Goal: Information Seeking & Learning: Compare options

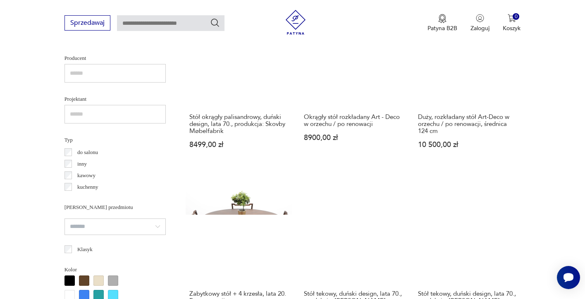
scroll to position [547, 0]
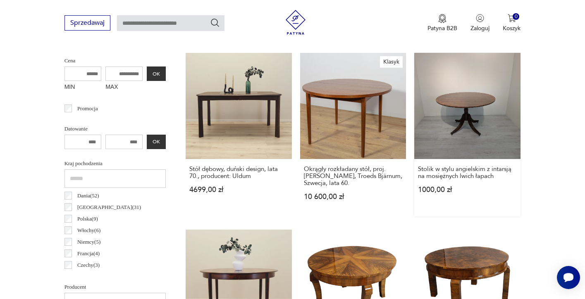
click at [414, 104] on link "Stolik w stylu angielskim z intarsją na mosiężnych lwich łapach 1000,00 zł" at bounding box center [467, 135] width 106 height 164
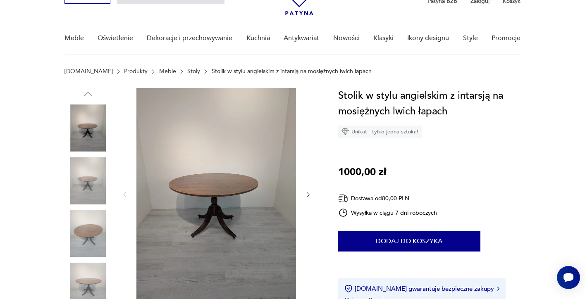
scroll to position [73, 0]
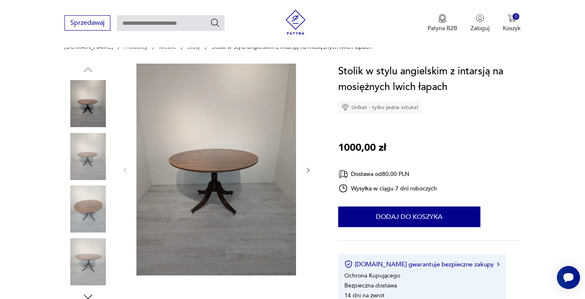
click at [308, 171] on icon "button" at bounding box center [308, 170] width 7 height 7
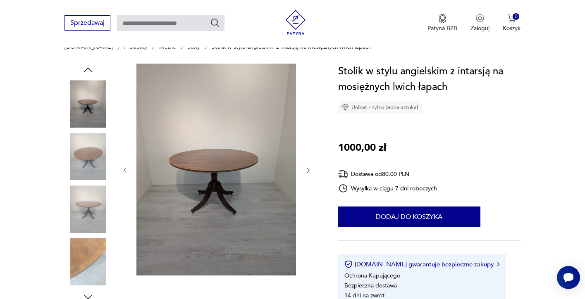
click at [309, 167] on button "button" at bounding box center [308, 171] width 7 height 8
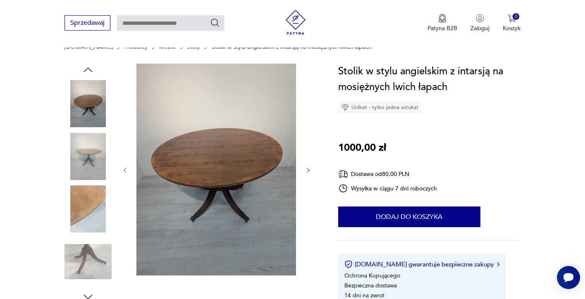
click at [309, 167] on button "button" at bounding box center [308, 171] width 7 height 8
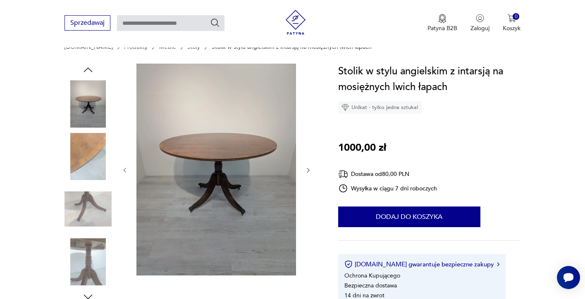
click at [309, 167] on button "button" at bounding box center [308, 171] width 7 height 8
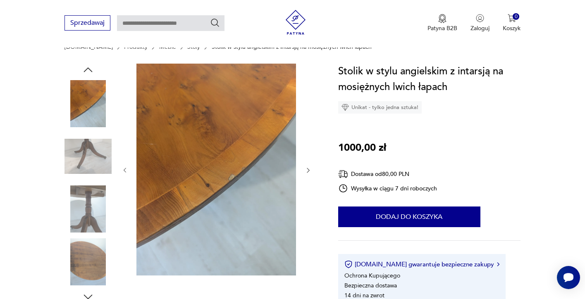
click at [309, 167] on icon "button" at bounding box center [308, 170] width 7 height 7
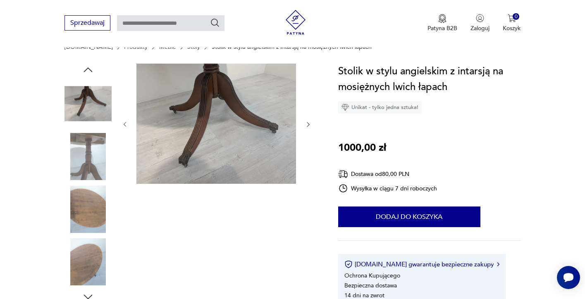
click at [308, 129] on div at bounding box center [217, 125] width 190 height 122
click at [307, 124] on icon "button" at bounding box center [308, 124] width 7 height 7
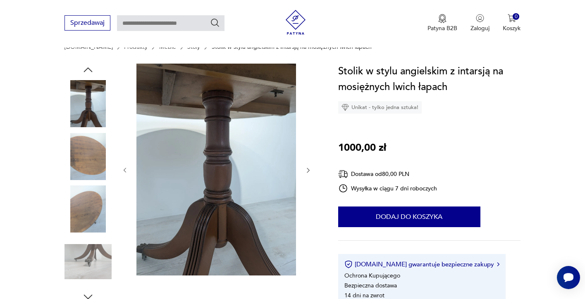
click at [310, 172] on icon "button" at bounding box center [308, 170] width 7 height 7
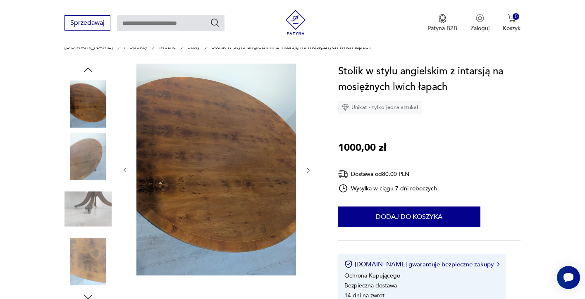
click at [310, 170] on icon "button" at bounding box center [308, 170] width 7 height 7
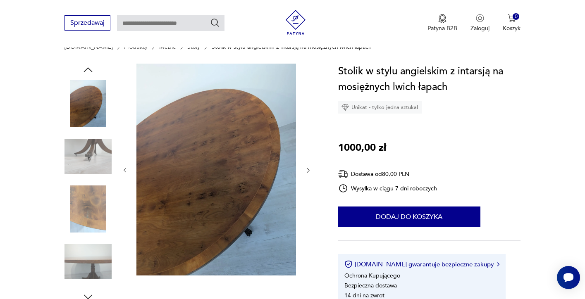
click at [310, 170] on icon "button" at bounding box center [308, 170] width 7 height 7
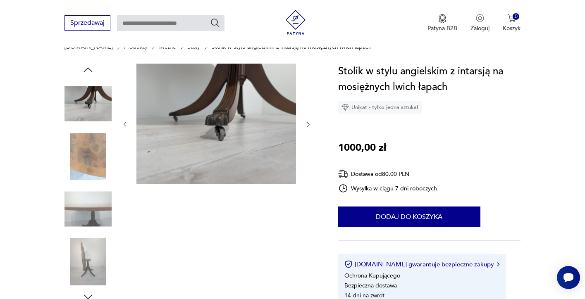
click at [310, 121] on button "button" at bounding box center [308, 125] width 7 height 8
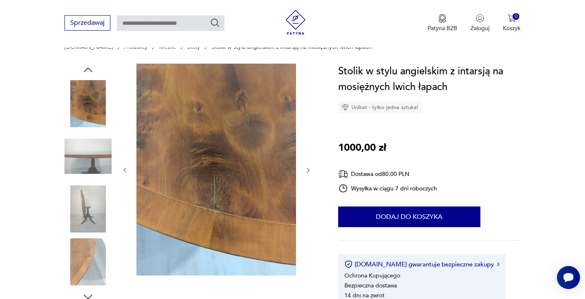
click at [308, 170] on icon "button" at bounding box center [308, 170] width 7 height 7
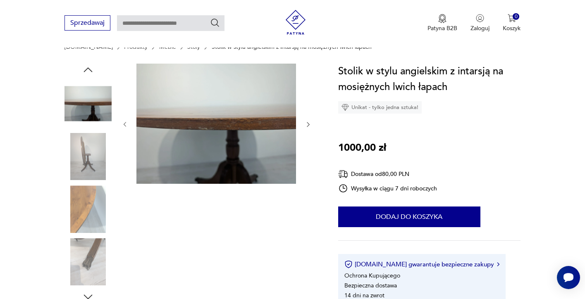
click at [308, 170] on div at bounding box center [217, 125] width 190 height 122
click at [308, 124] on icon "button" at bounding box center [308, 124] width 2 height 5
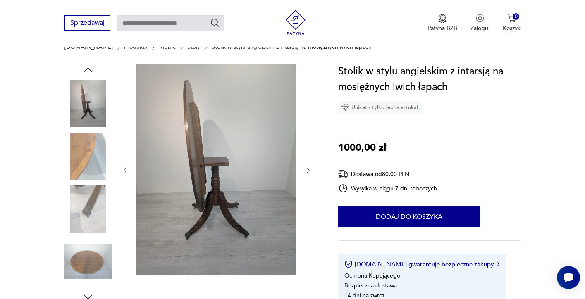
click at [306, 172] on icon "button" at bounding box center [308, 170] width 7 height 7
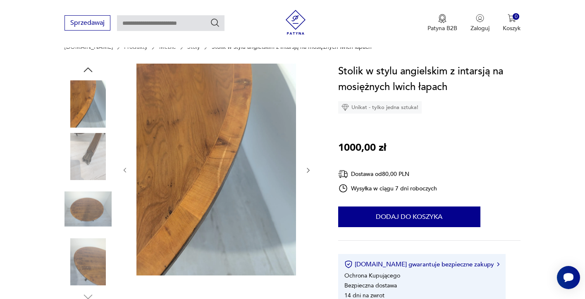
click at [308, 169] on icon "button" at bounding box center [308, 170] width 2 height 5
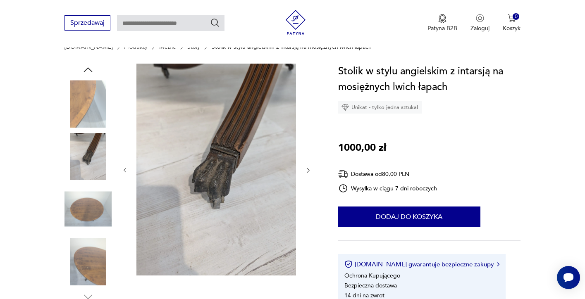
click at [308, 169] on icon "button" at bounding box center [308, 170] width 2 height 5
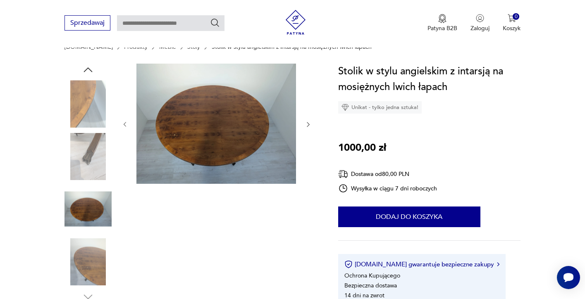
click at [310, 126] on icon "button" at bounding box center [308, 124] width 7 height 7
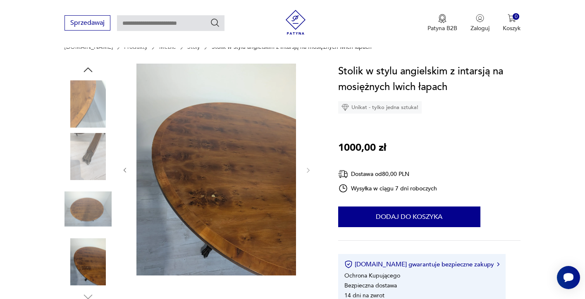
click at [309, 125] on div at bounding box center [217, 171] width 190 height 214
click at [307, 167] on icon "button" at bounding box center [308, 170] width 7 height 7
click at [74, 156] on img at bounding box center [87, 156] width 47 height 47
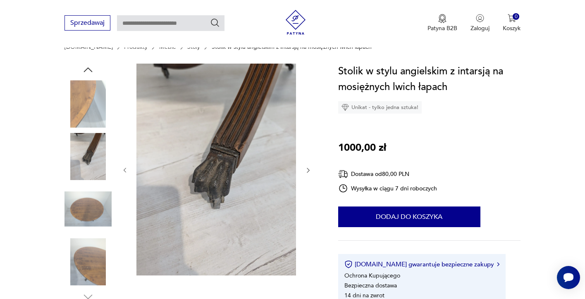
click at [91, 104] on img at bounding box center [87, 103] width 47 height 47
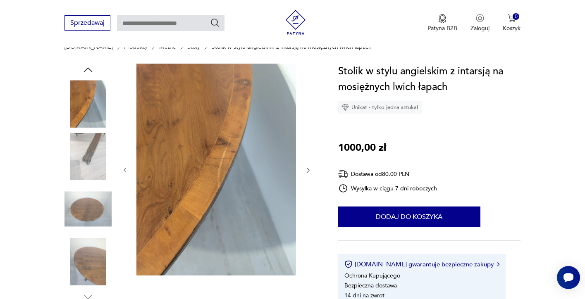
click at [91, 73] on icon "button" at bounding box center [88, 70] width 12 height 12
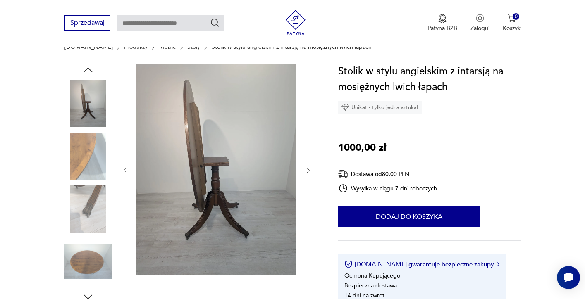
click at [91, 74] on icon "button" at bounding box center [88, 70] width 12 height 12
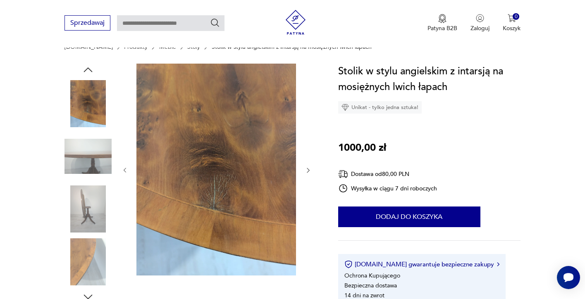
click at [91, 74] on icon "button" at bounding box center [88, 70] width 12 height 12
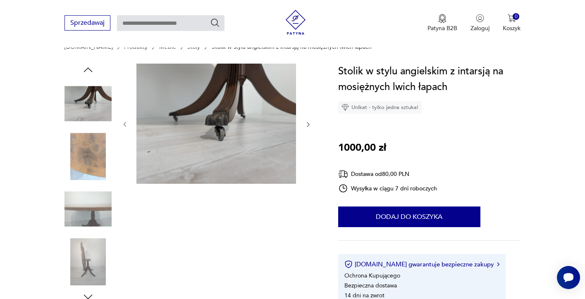
click at [92, 96] on img at bounding box center [87, 103] width 47 height 47
click at [93, 72] on icon "button" at bounding box center [88, 70] width 12 height 12
click at [92, 71] on icon "button" at bounding box center [88, 70] width 12 height 12
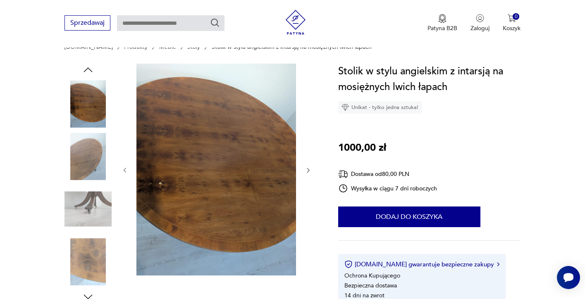
click at [92, 71] on icon "button" at bounding box center [88, 70] width 12 height 12
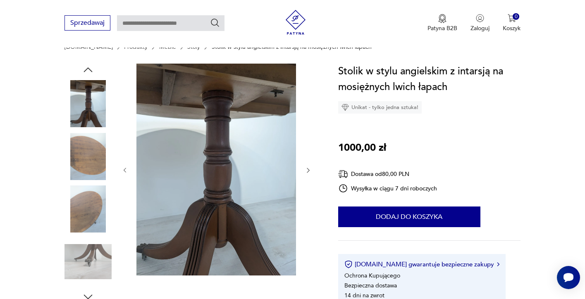
click at [92, 71] on icon "button" at bounding box center [88, 70] width 12 height 12
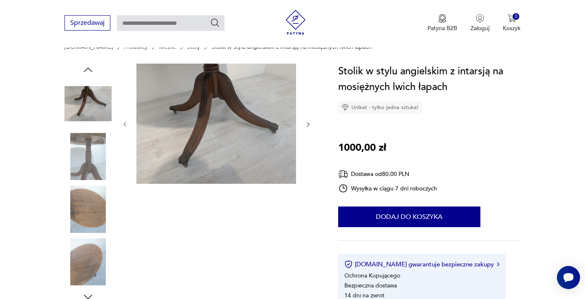
click at [92, 71] on icon "button" at bounding box center [88, 70] width 12 height 12
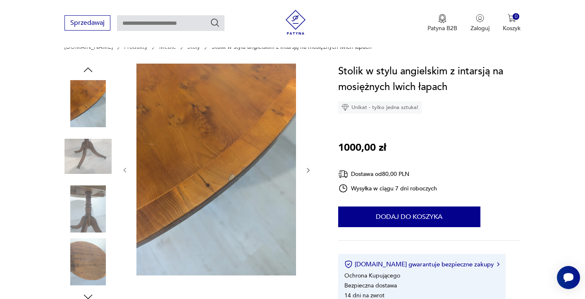
click at [92, 71] on icon "button" at bounding box center [88, 70] width 12 height 12
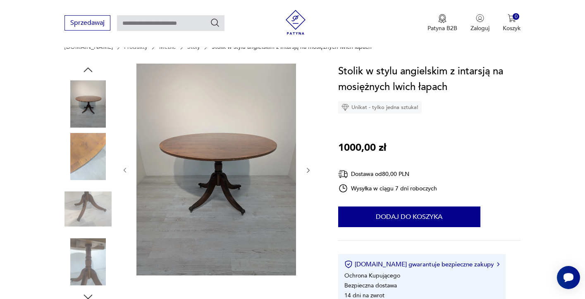
click at [92, 71] on icon "button" at bounding box center [88, 70] width 12 height 12
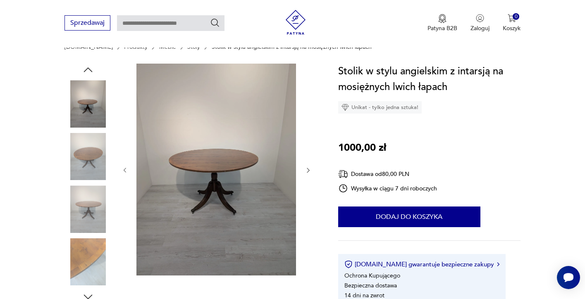
click at [92, 71] on icon "button" at bounding box center [88, 70] width 12 height 12
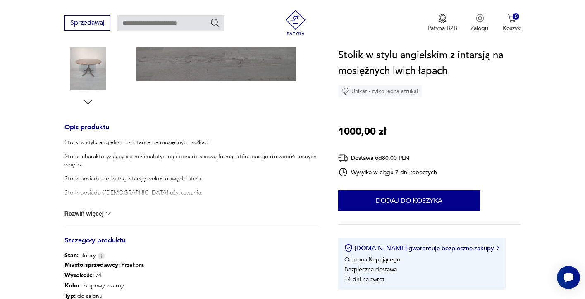
scroll to position [316, 0]
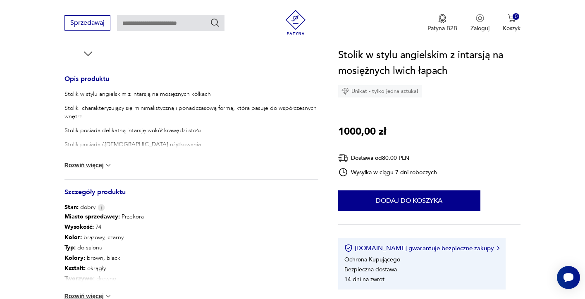
click at [105, 163] on img at bounding box center [108, 165] width 8 height 8
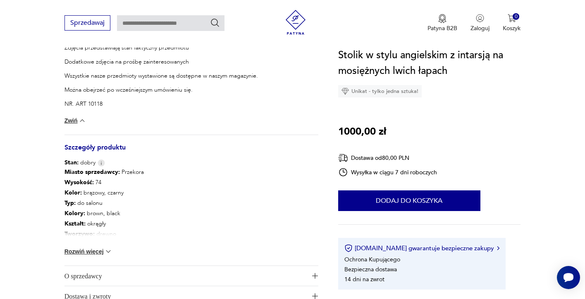
scroll to position [478, 0]
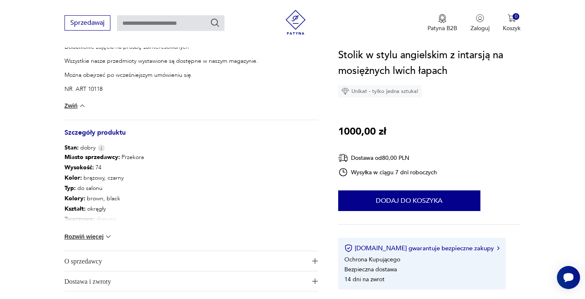
click at [105, 237] on img at bounding box center [108, 237] width 8 height 8
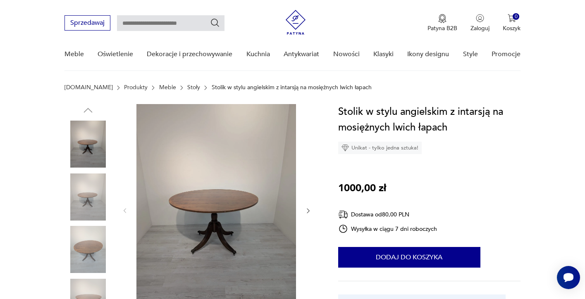
scroll to position [22, 0]
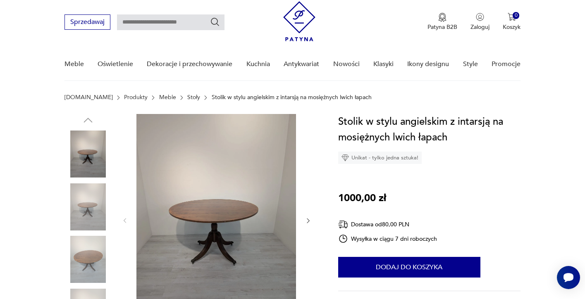
click at [187, 97] on link "Stoły" at bounding box center [193, 97] width 13 height 7
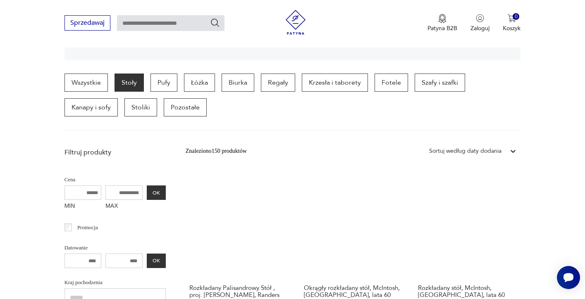
scroll to position [313, 0]
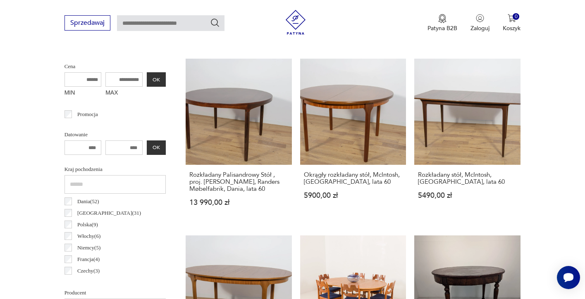
click at [112, 79] on input "MAX" at bounding box center [123, 79] width 37 height 14
type input "****"
click at [147, 76] on button "OK" at bounding box center [156, 79] width 19 height 14
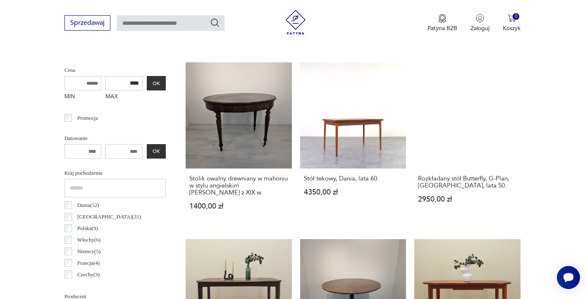
scroll to position [284, 0]
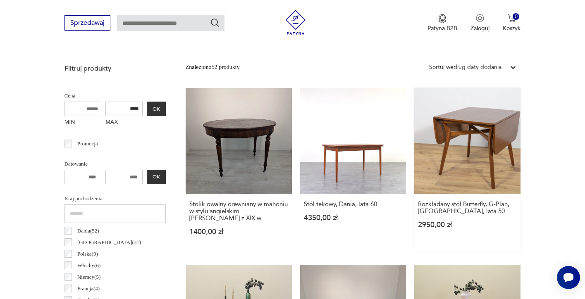
click at [414, 143] on link "Rozkładany stół Butterfly, G-Plan, Wielka Brytania, lata 50. 2950,00 zł" at bounding box center [467, 170] width 106 height 164
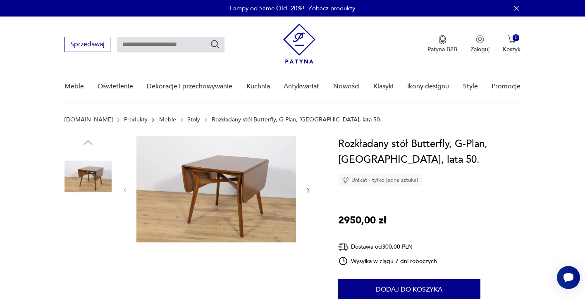
click at [306, 191] on icon "button" at bounding box center [308, 190] width 7 height 7
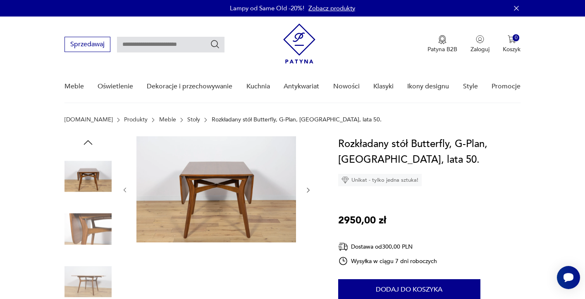
click at [306, 191] on icon "button" at bounding box center [308, 190] width 7 height 7
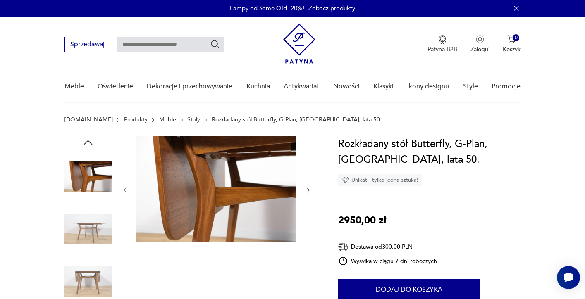
click at [306, 191] on icon "button" at bounding box center [308, 190] width 7 height 7
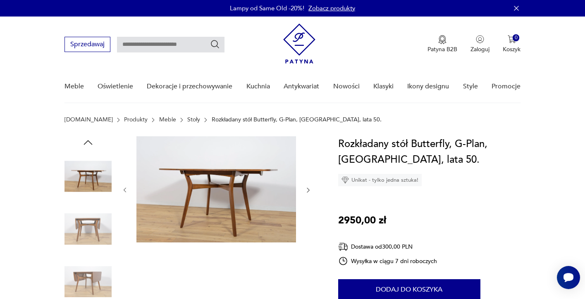
click at [306, 191] on icon "button" at bounding box center [308, 190] width 7 height 7
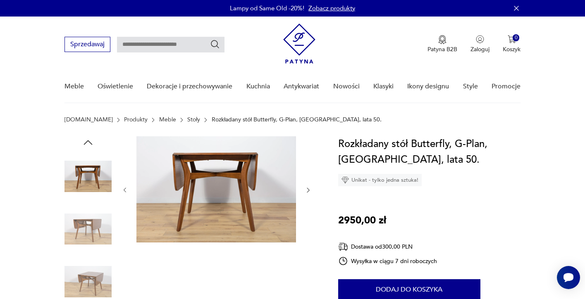
click at [306, 191] on icon "button" at bounding box center [308, 190] width 7 height 7
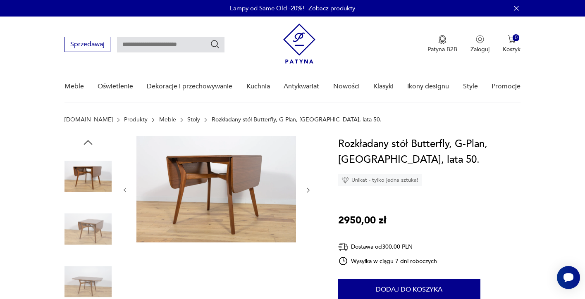
click at [306, 191] on icon "button" at bounding box center [308, 190] width 7 height 7
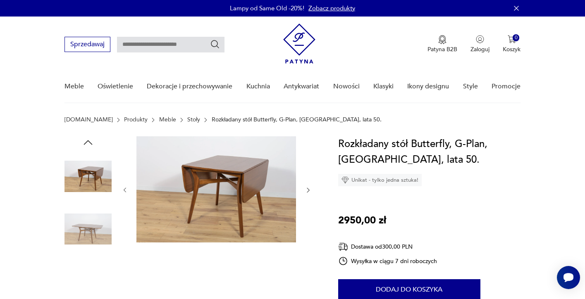
click at [306, 191] on icon "button" at bounding box center [308, 190] width 7 height 7
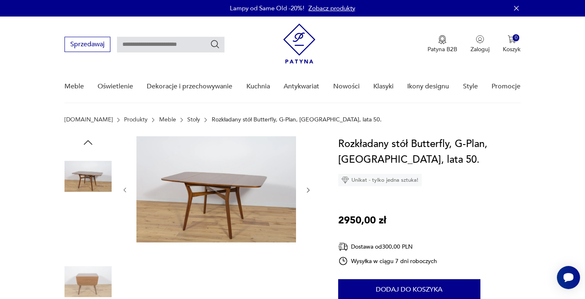
click at [306, 191] on icon "button" at bounding box center [308, 190] width 7 height 7
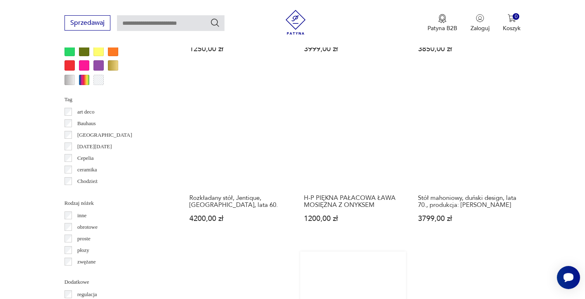
scroll to position [813, 0]
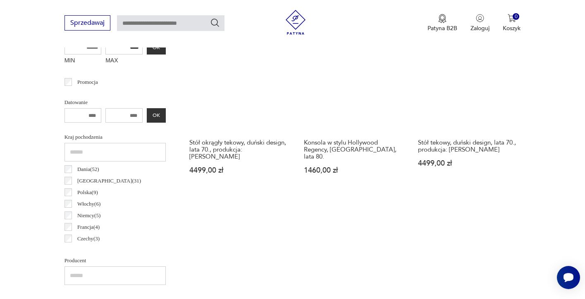
scroll to position [401, 0]
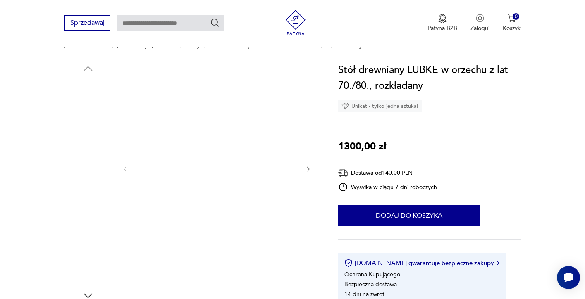
scroll to position [77, 0]
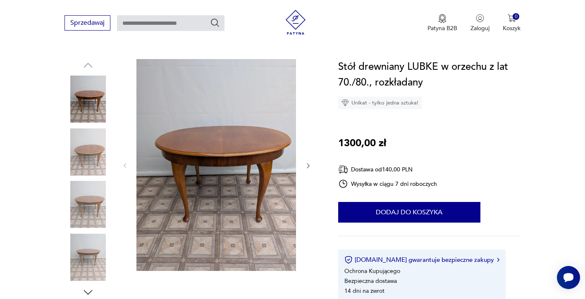
click at [309, 165] on icon "button" at bounding box center [308, 165] width 7 height 7
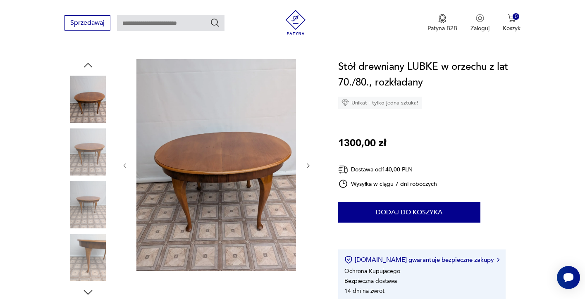
click at [309, 165] on icon "button" at bounding box center [308, 165] width 7 height 7
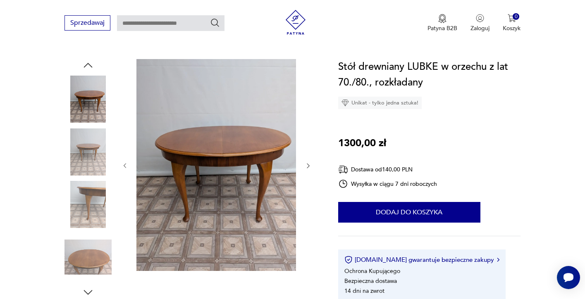
click at [309, 166] on icon "button" at bounding box center [308, 166] width 2 height 5
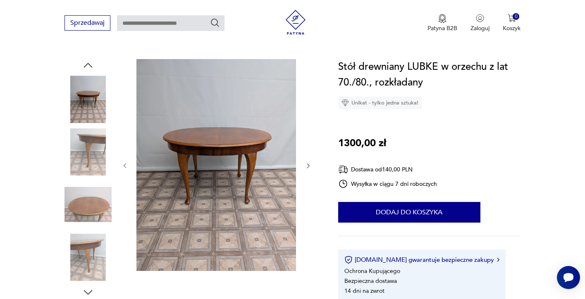
click at [309, 166] on icon "button" at bounding box center [308, 165] width 7 height 7
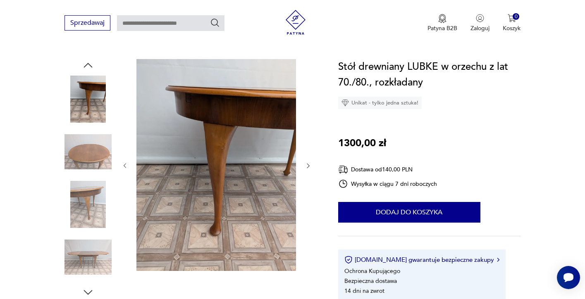
click at [309, 166] on icon "button" at bounding box center [308, 165] width 7 height 7
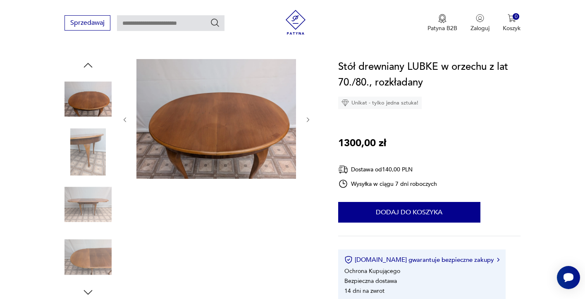
click at [309, 166] on div at bounding box center [217, 120] width 190 height 122
click at [306, 116] on button "button" at bounding box center [308, 120] width 7 height 8
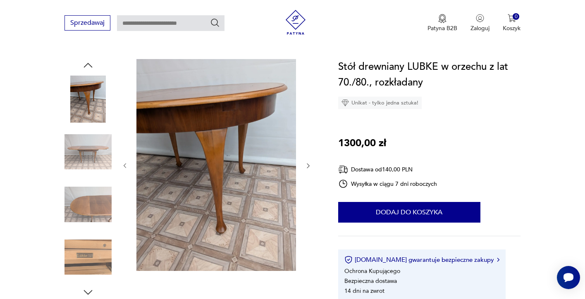
click at [306, 120] on div at bounding box center [217, 166] width 190 height 214
click at [308, 169] on icon "button" at bounding box center [308, 165] width 7 height 7
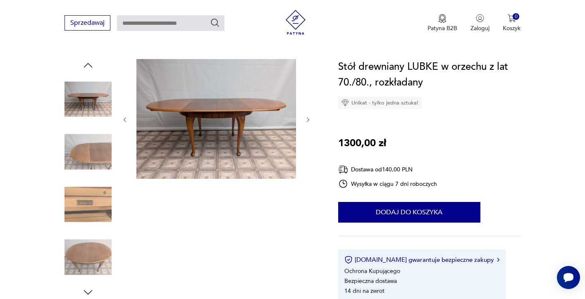
click at [307, 119] on icon "button" at bounding box center [308, 120] width 7 height 7
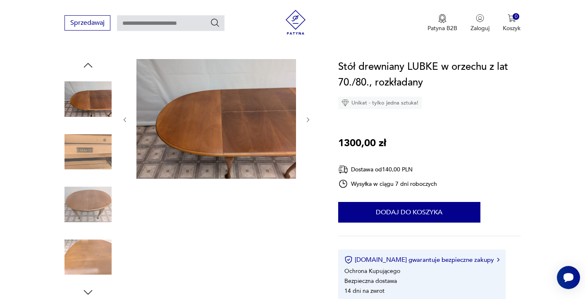
click at [308, 120] on icon "button" at bounding box center [308, 120] width 7 height 7
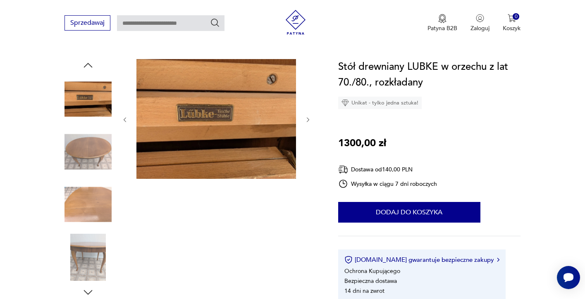
click at [308, 120] on icon "button" at bounding box center [308, 120] width 7 height 7
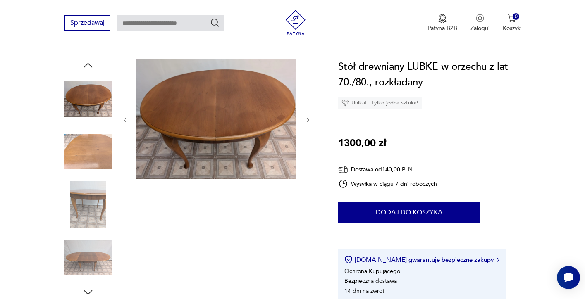
click at [308, 120] on icon "button" at bounding box center [308, 120] width 7 height 7
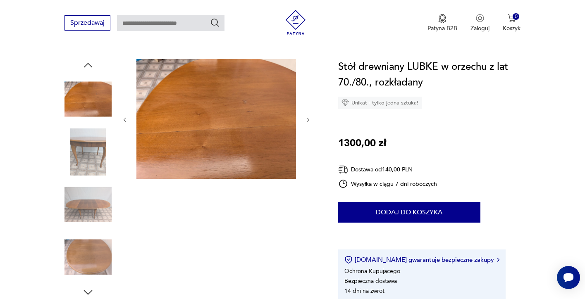
click at [308, 120] on icon "button" at bounding box center [308, 120] width 7 height 7
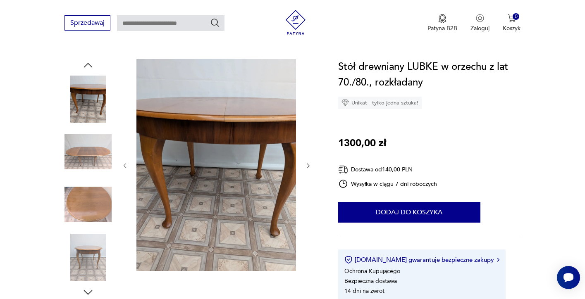
click at [309, 167] on icon "button" at bounding box center [308, 165] width 7 height 7
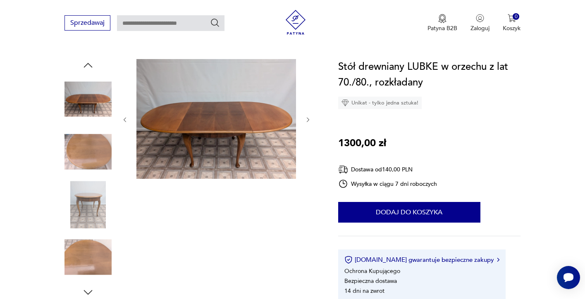
click at [306, 119] on icon "button" at bounding box center [308, 120] width 7 height 7
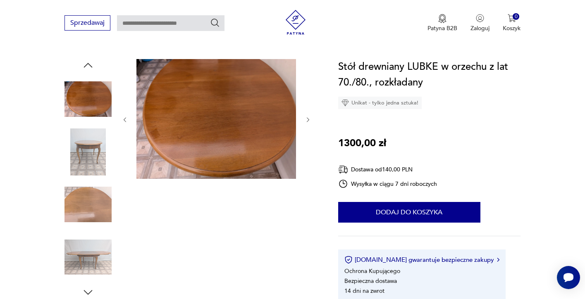
click at [306, 119] on icon "button" at bounding box center [308, 120] width 7 height 7
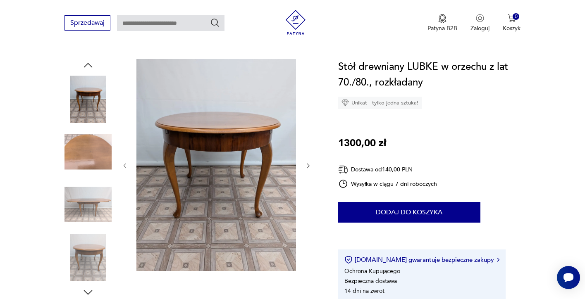
click at [307, 168] on icon "button" at bounding box center [308, 165] width 7 height 7
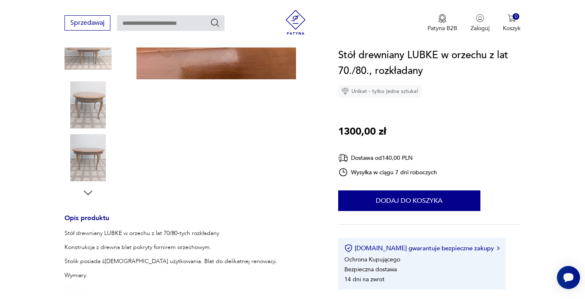
scroll to position [192, 0]
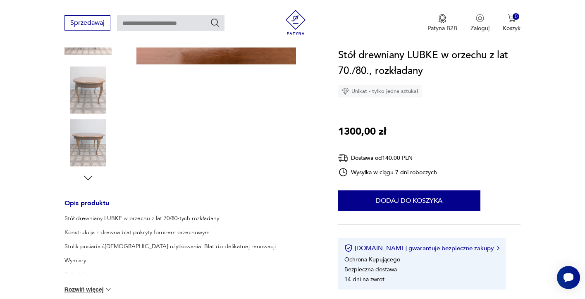
click at [93, 141] on img at bounding box center [87, 142] width 47 height 47
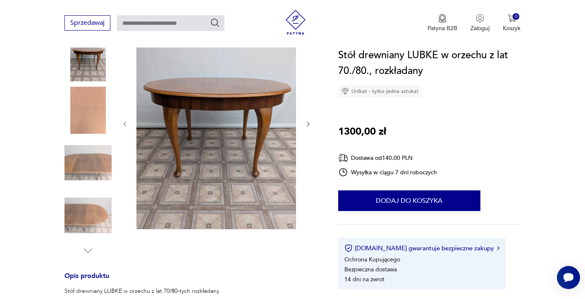
scroll to position [120, 0]
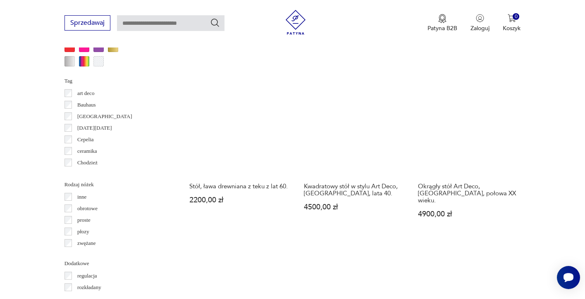
scroll to position [840, 0]
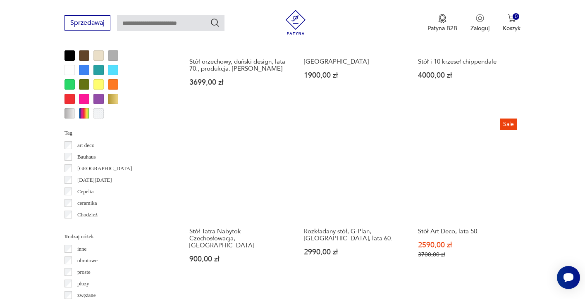
scroll to position [770, 0]
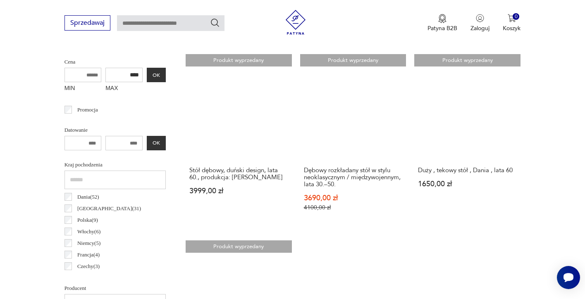
scroll to position [322, 0]
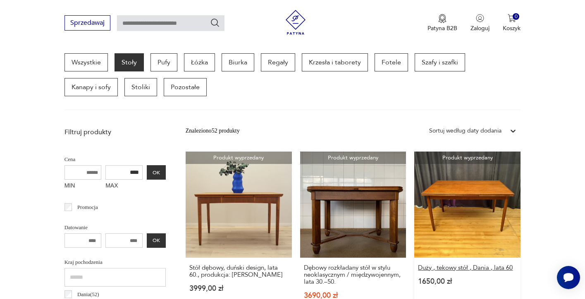
scroll to position [220, 0]
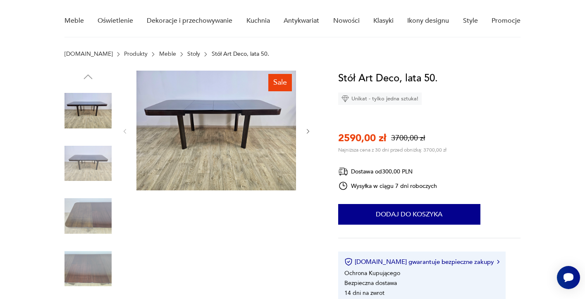
click at [310, 131] on icon "button" at bounding box center [308, 131] width 7 height 7
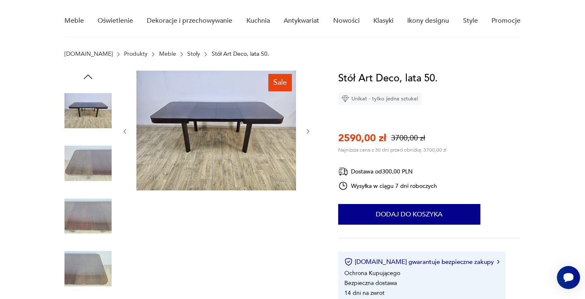
click at [308, 133] on icon "button" at bounding box center [308, 131] width 2 height 5
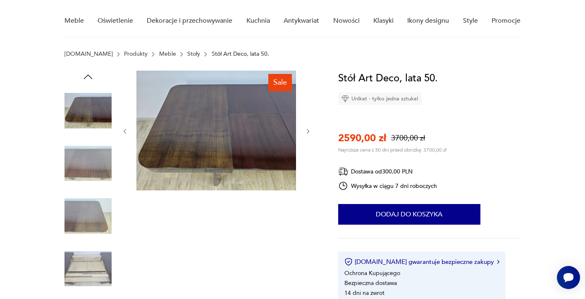
click at [308, 133] on icon "button" at bounding box center [308, 131] width 2 height 5
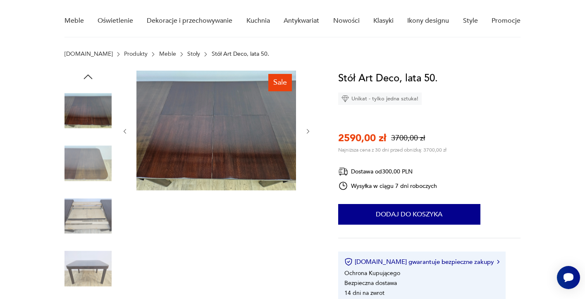
click at [308, 133] on icon "button" at bounding box center [308, 131] width 2 height 5
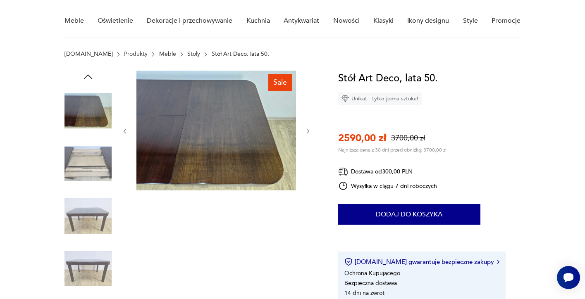
click at [308, 133] on icon "button" at bounding box center [308, 131] width 2 height 5
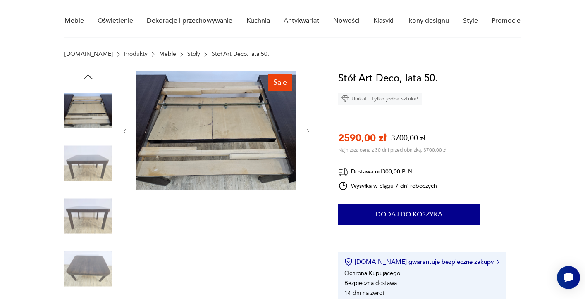
click at [308, 133] on icon "button" at bounding box center [308, 131] width 2 height 5
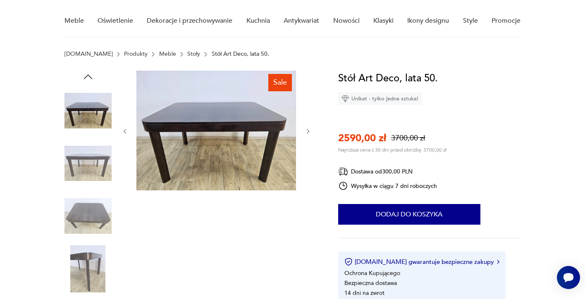
click at [308, 133] on icon "button" at bounding box center [308, 131] width 2 height 5
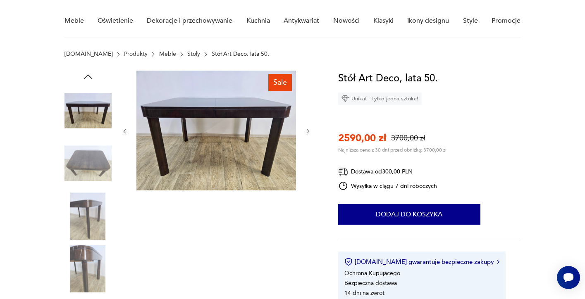
click at [308, 133] on icon "button" at bounding box center [308, 131] width 2 height 5
